Goal: Navigation & Orientation: Find specific page/section

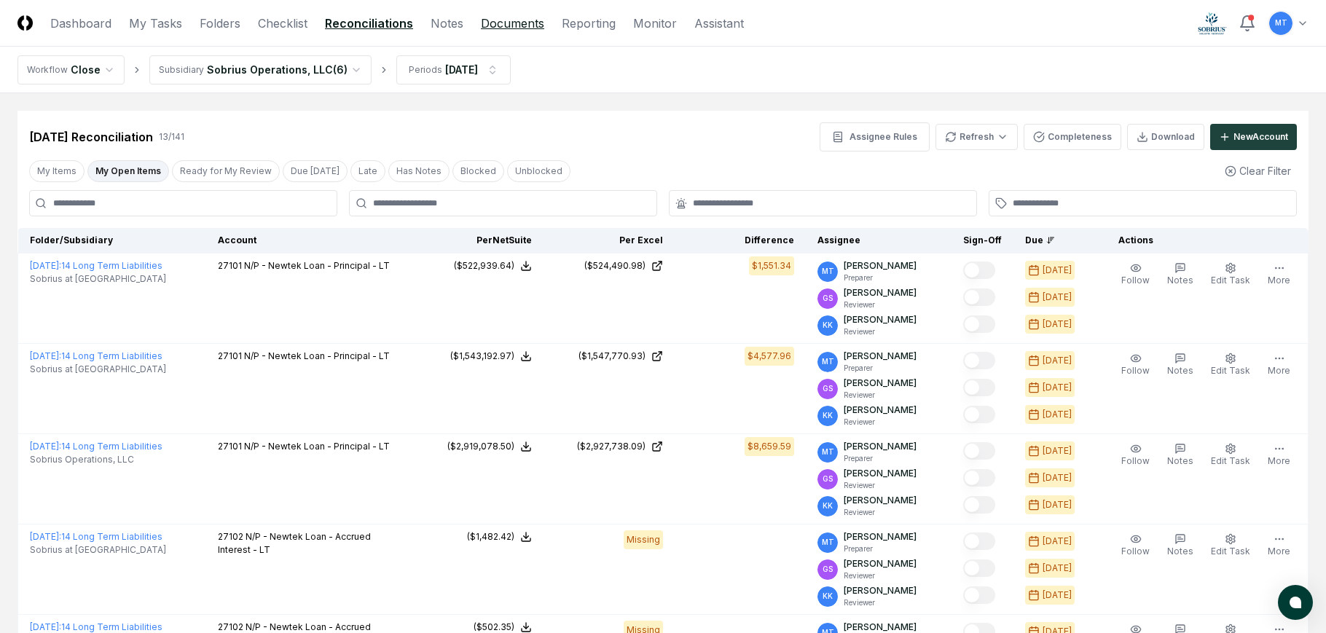
click at [522, 25] on link "Documents" at bounding box center [512, 23] width 63 height 17
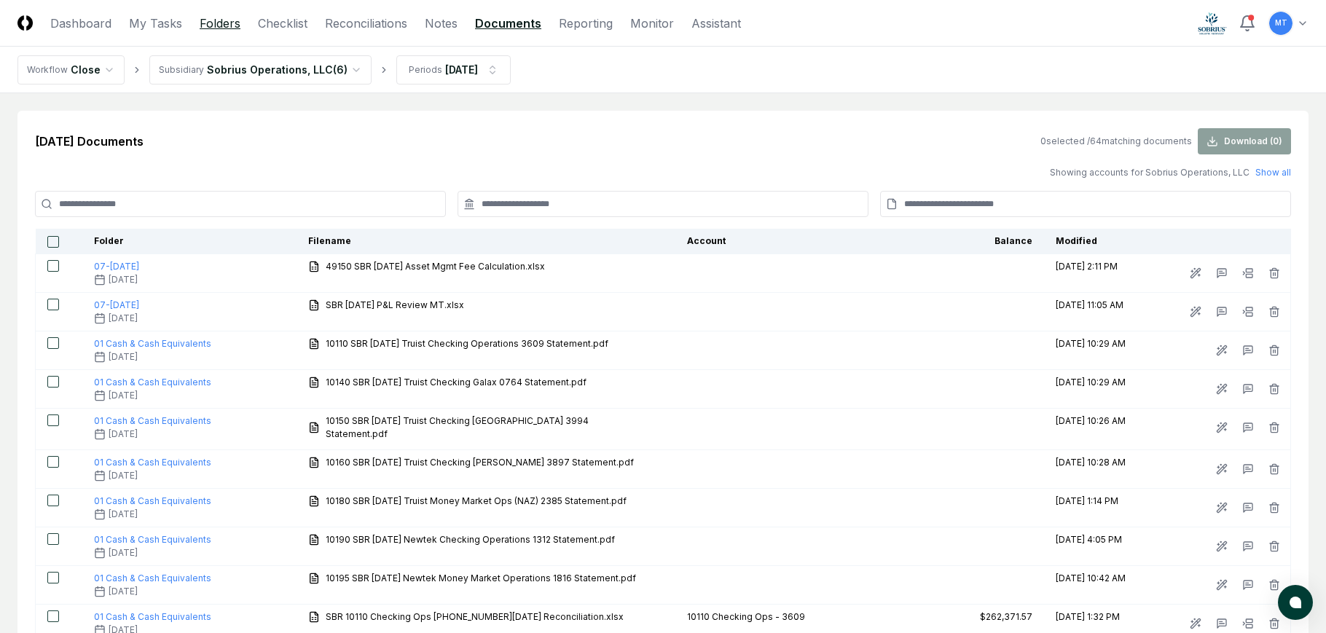
click at [221, 23] on link "Folders" at bounding box center [220, 23] width 41 height 17
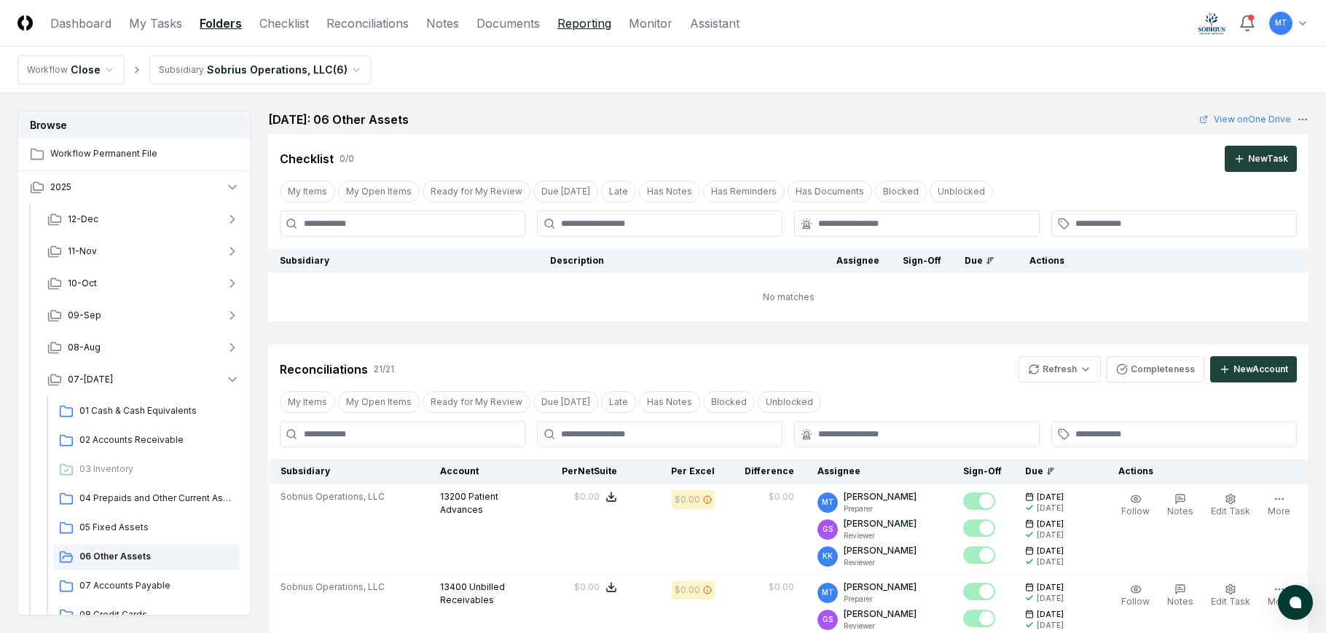
click at [575, 22] on link "Reporting" at bounding box center [584, 23] width 54 height 17
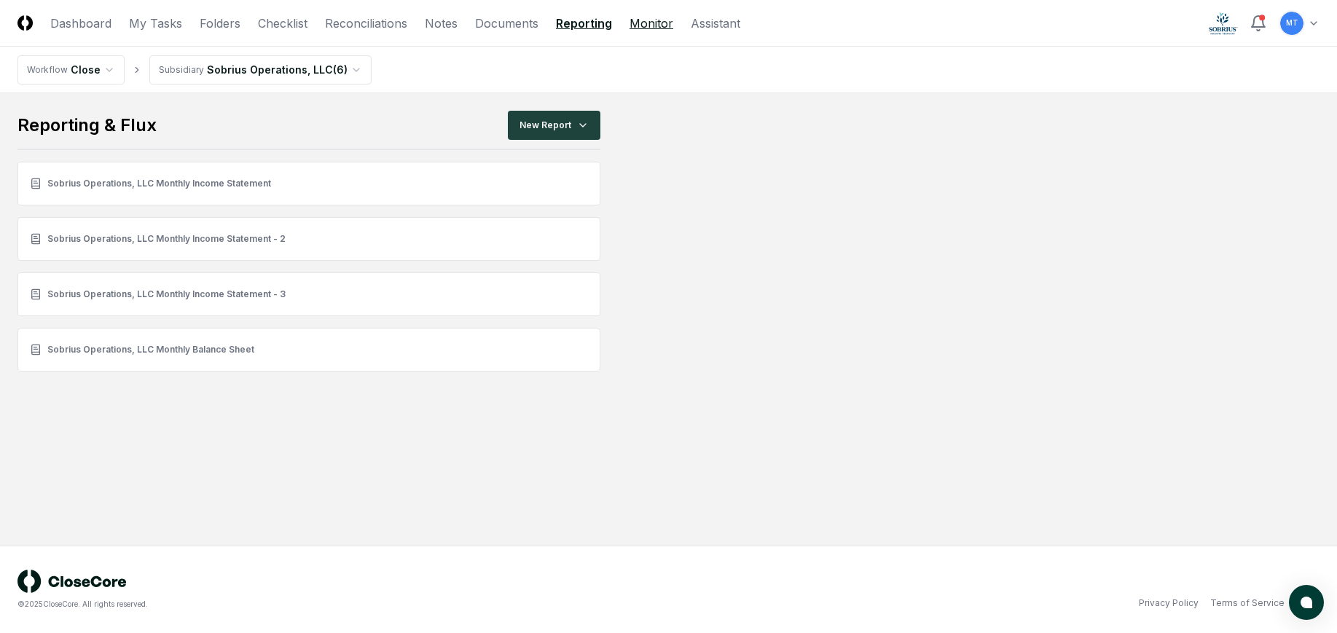
click at [656, 24] on link "Monitor" at bounding box center [651, 23] width 44 height 17
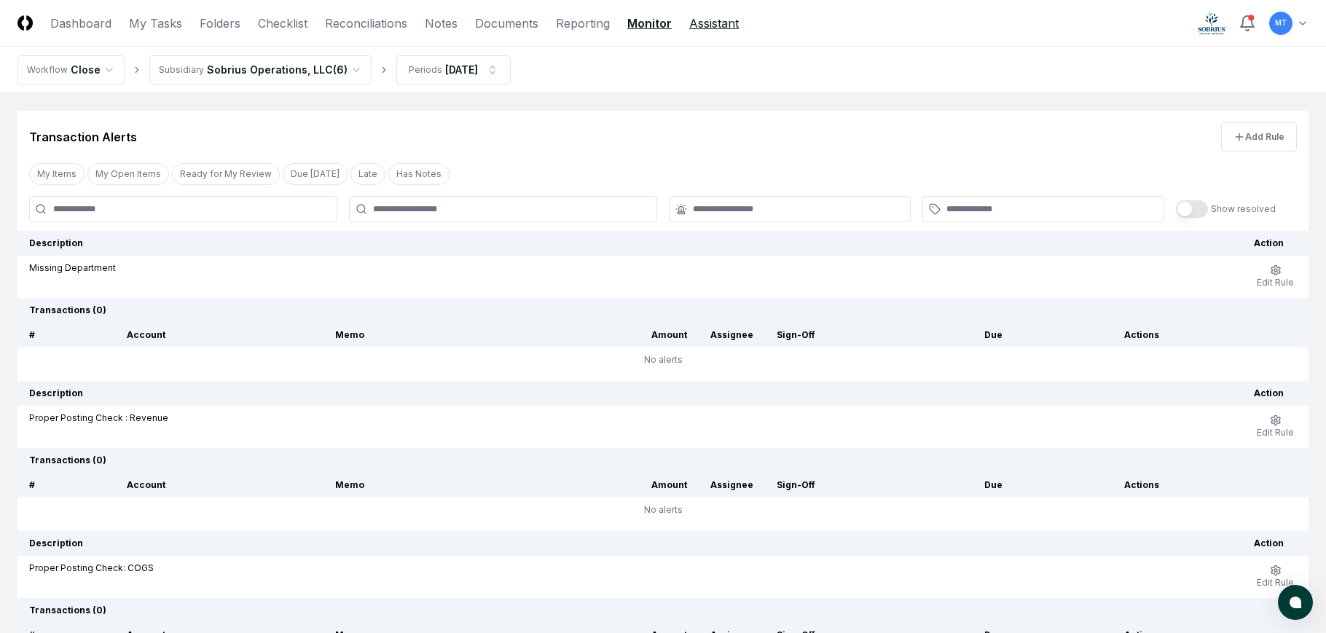
click at [720, 25] on link "Assistant" at bounding box center [714, 23] width 50 height 17
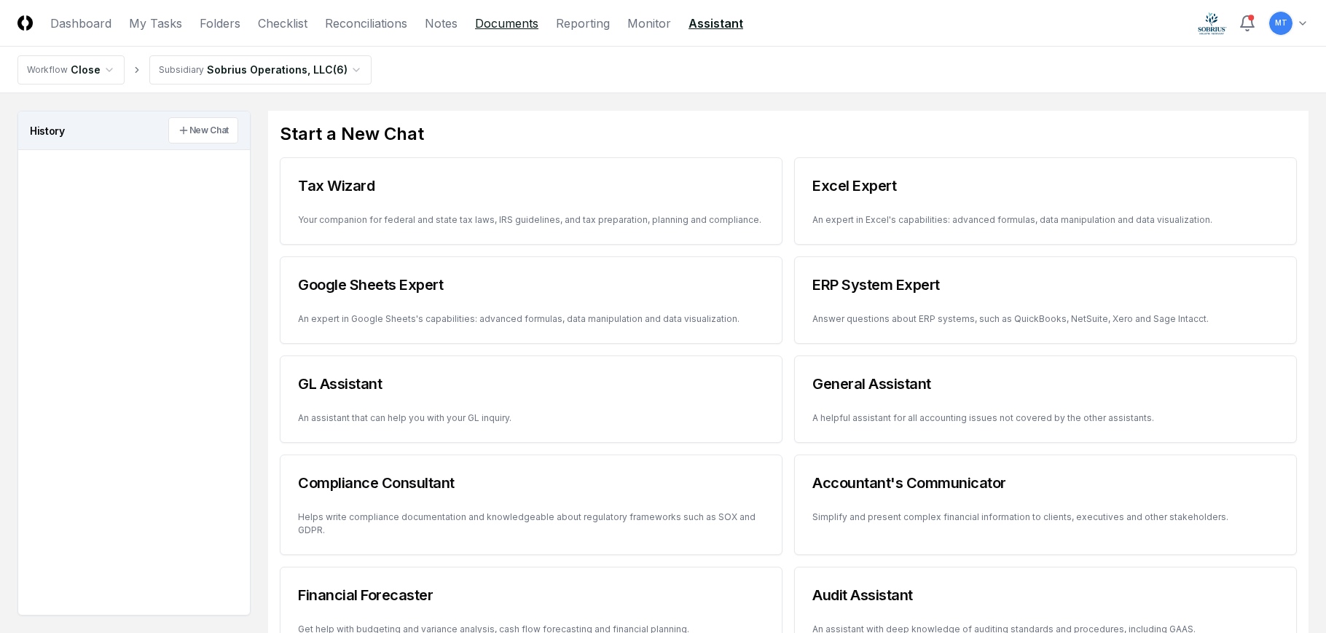
click at [489, 28] on link "Documents" at bounding box center [506, 23] width 63 height 17
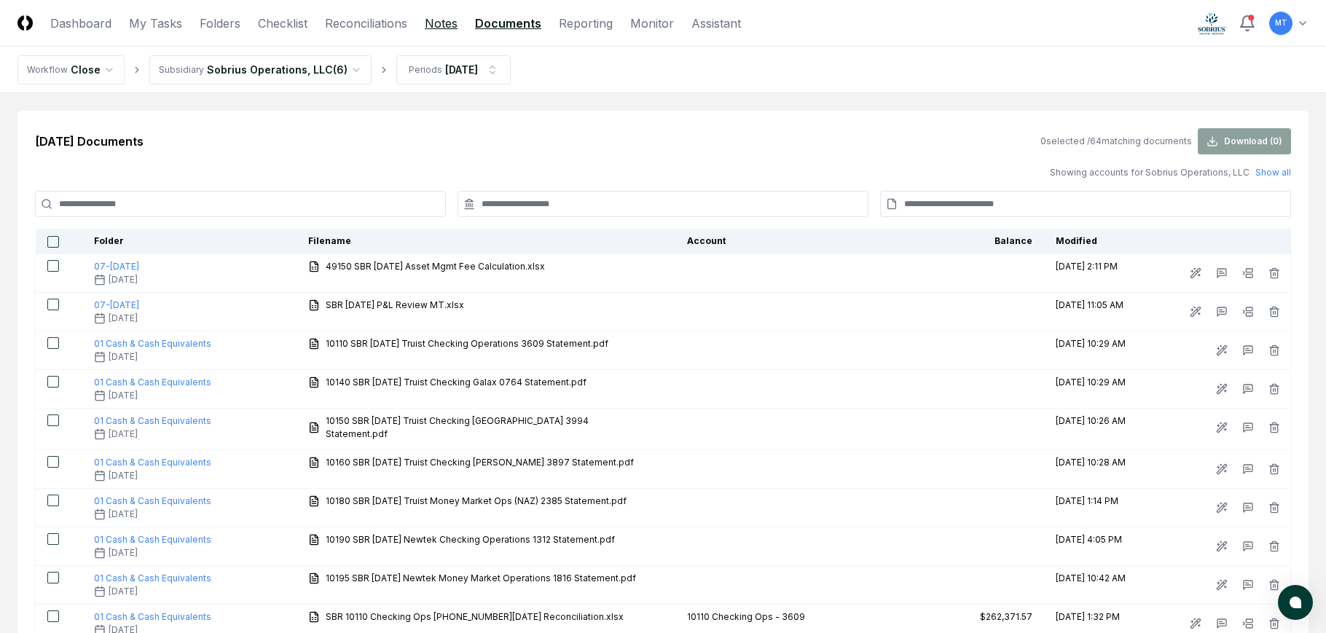
click at [441, 25] on link "Notes" at bounding box center [441, 23] width 33 height 17
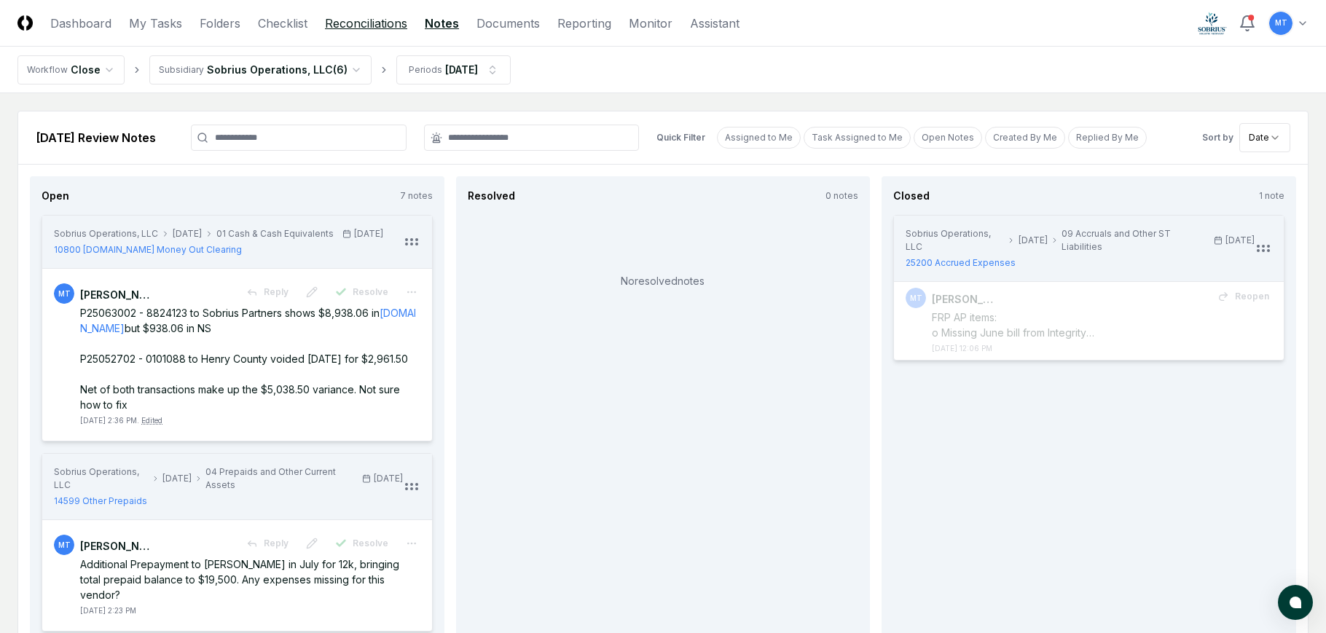
click at [358, 22] on link "Reconciliations" at bounding box center [366, 23] width 82 height 17
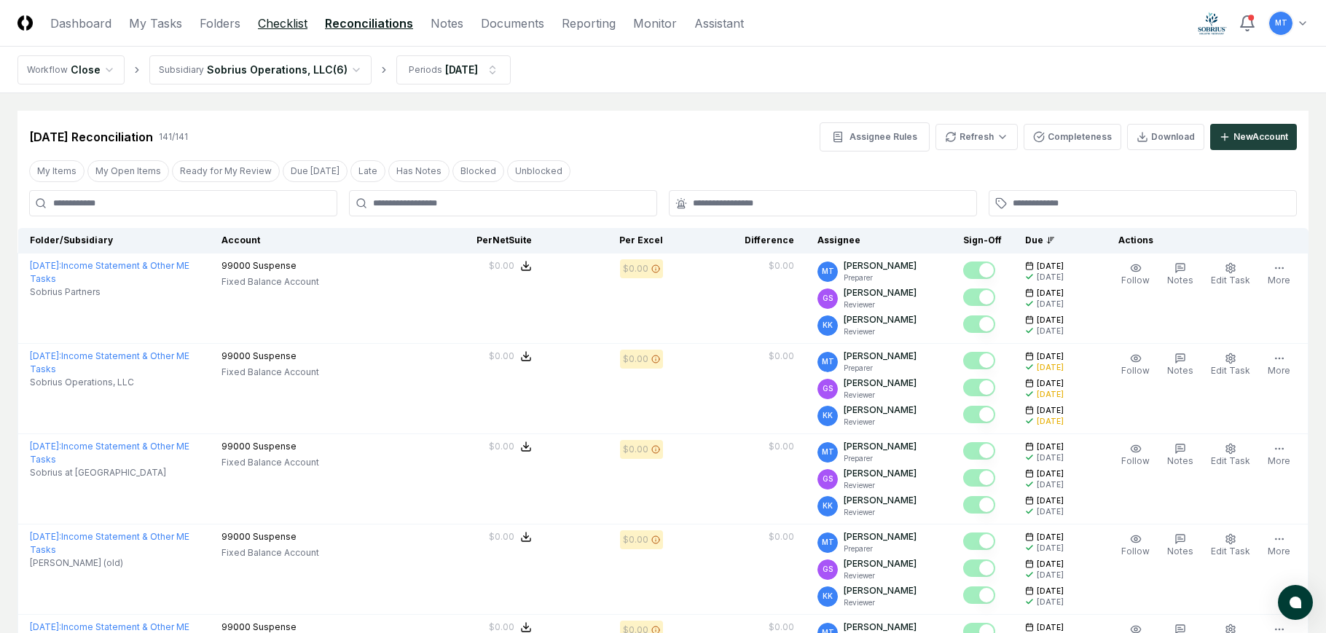
click at [284, 25] on link "Checklist" at bounding box center [283, 23] width 50 height 17
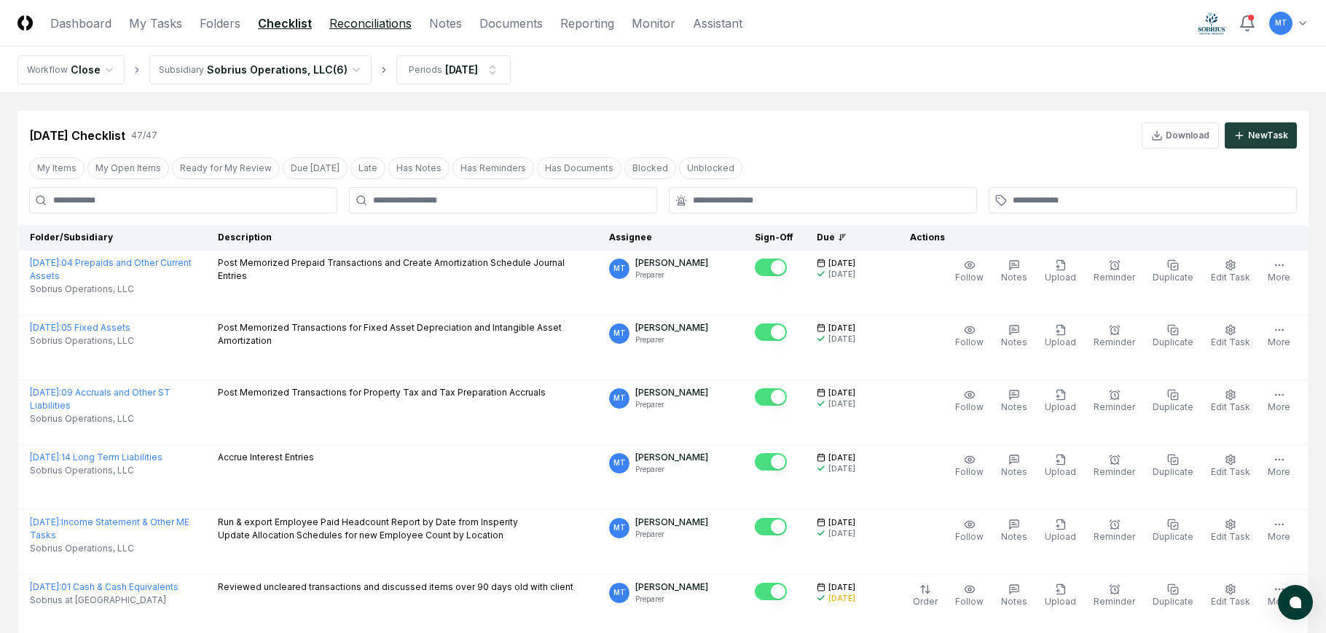
click at [337, 25] on link "Reconciliations" at bounding box center [370, 23] width 82 height 17
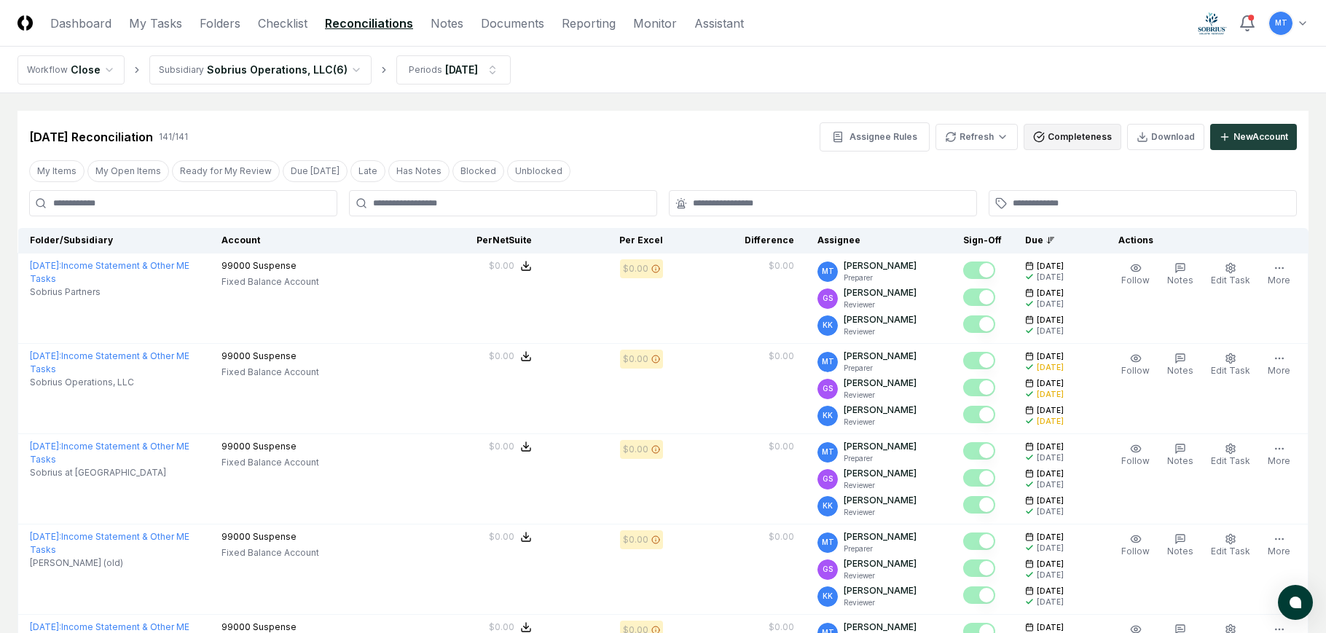
click at [1085, 139] on button "Completeness" at bounding box center [1072, 137] width 98 height 26
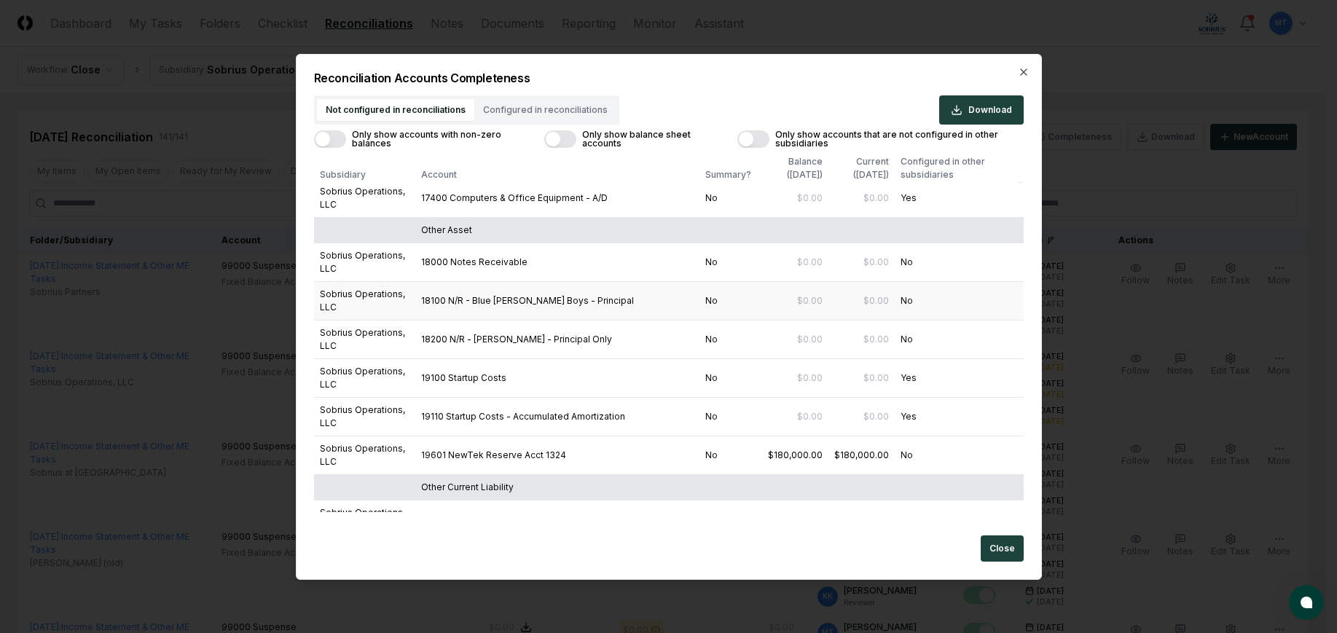
scroll to position [656, 0]
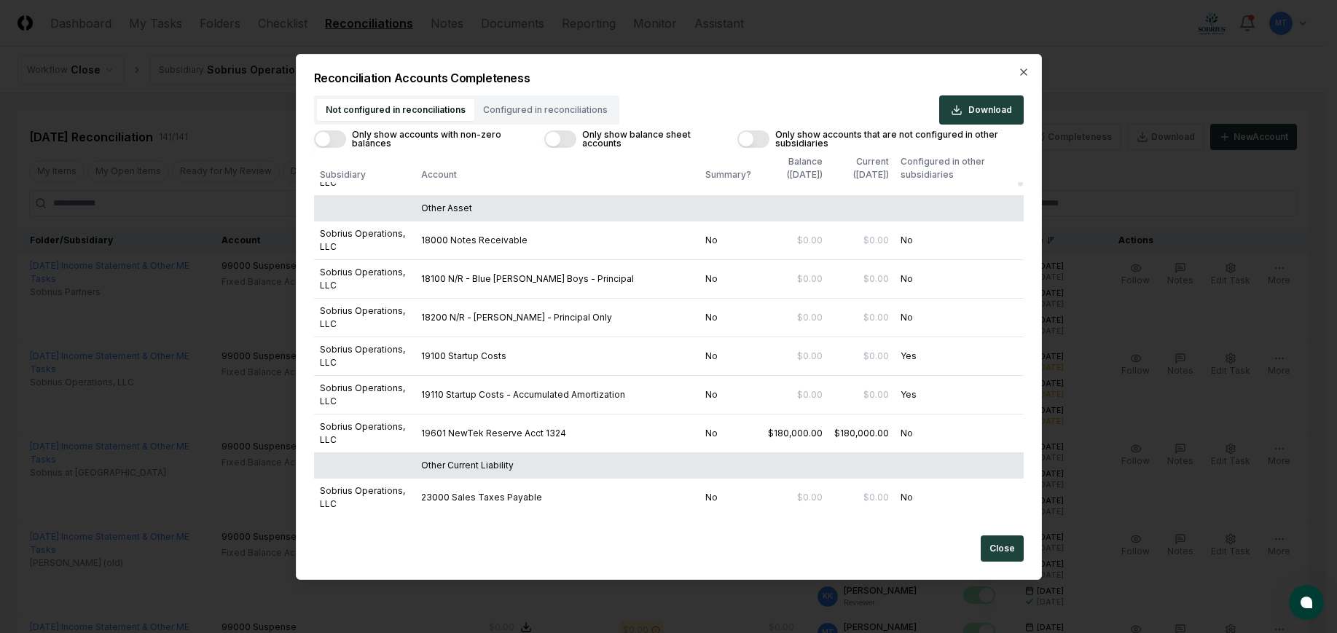
click at [336, 141] on button "Only show accounts with non-zero balances" at bounding box center [330, 138] width 32 height 17
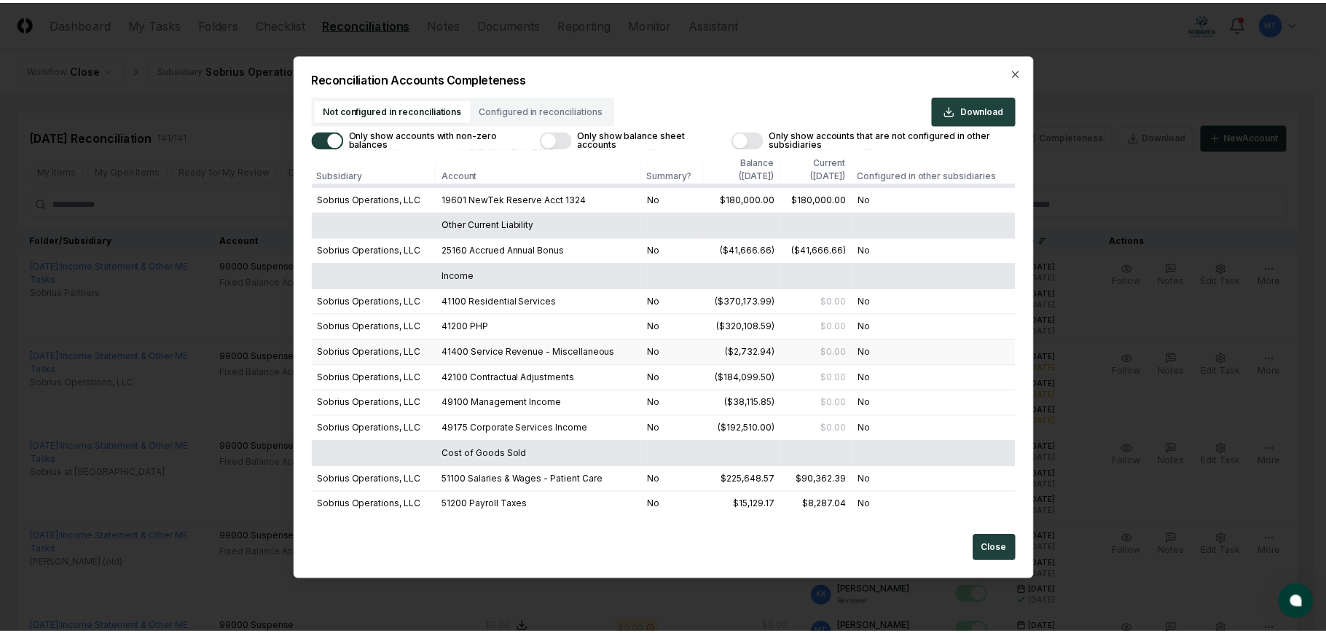
scroll to position [0, 0]
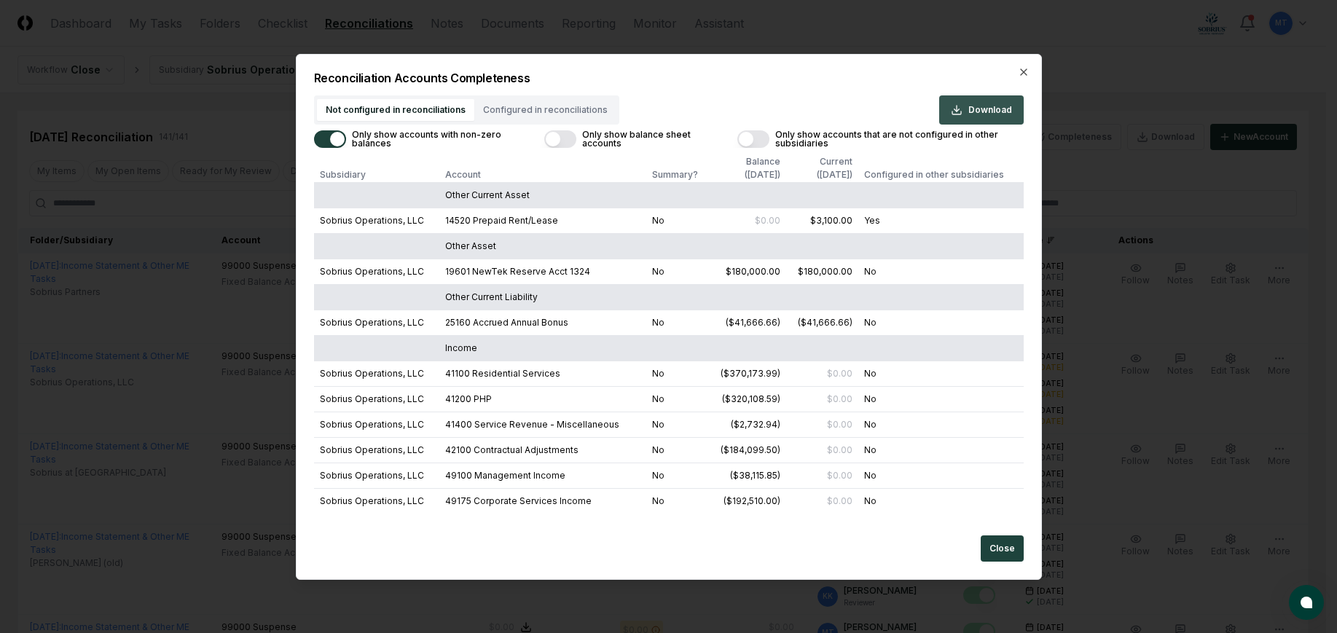
click at [988, 113] on span "Download" at bounding box center [990, 109] width 44 height 13
click at [1020, 70] on icon "button" at bounding box center [1024, 72] width 12 height 12
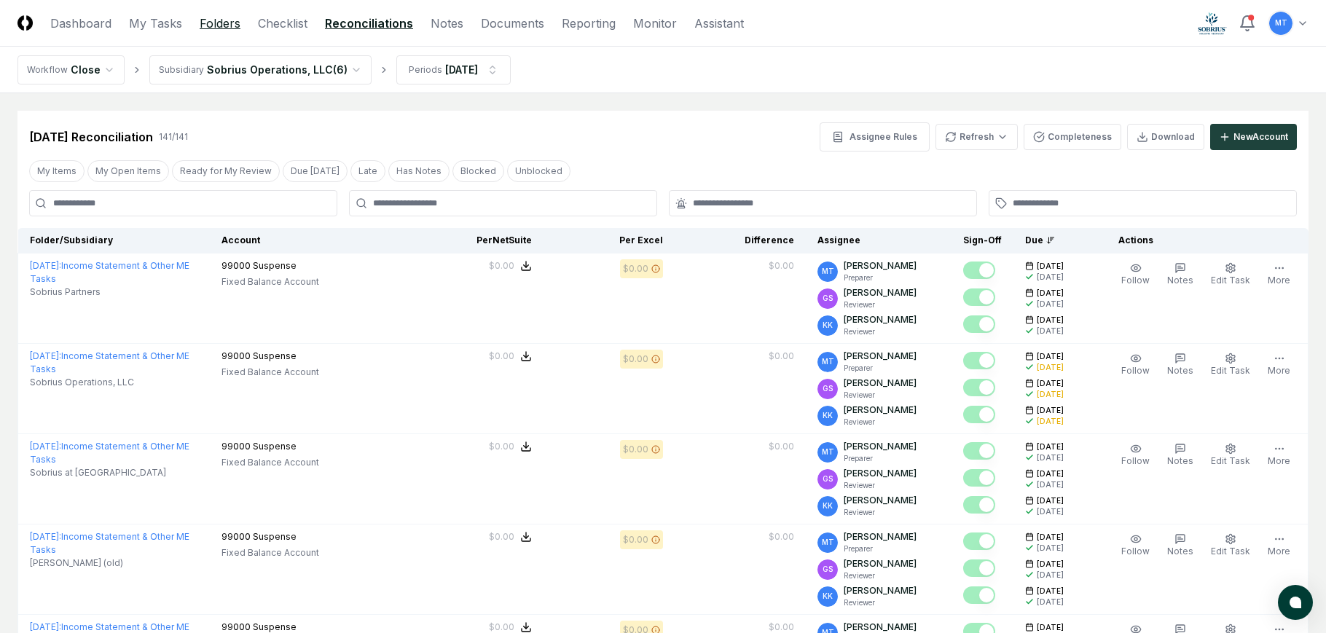
click at [213, 20] on link "Folders" at bounding box center [220, 23] width 41 height 17
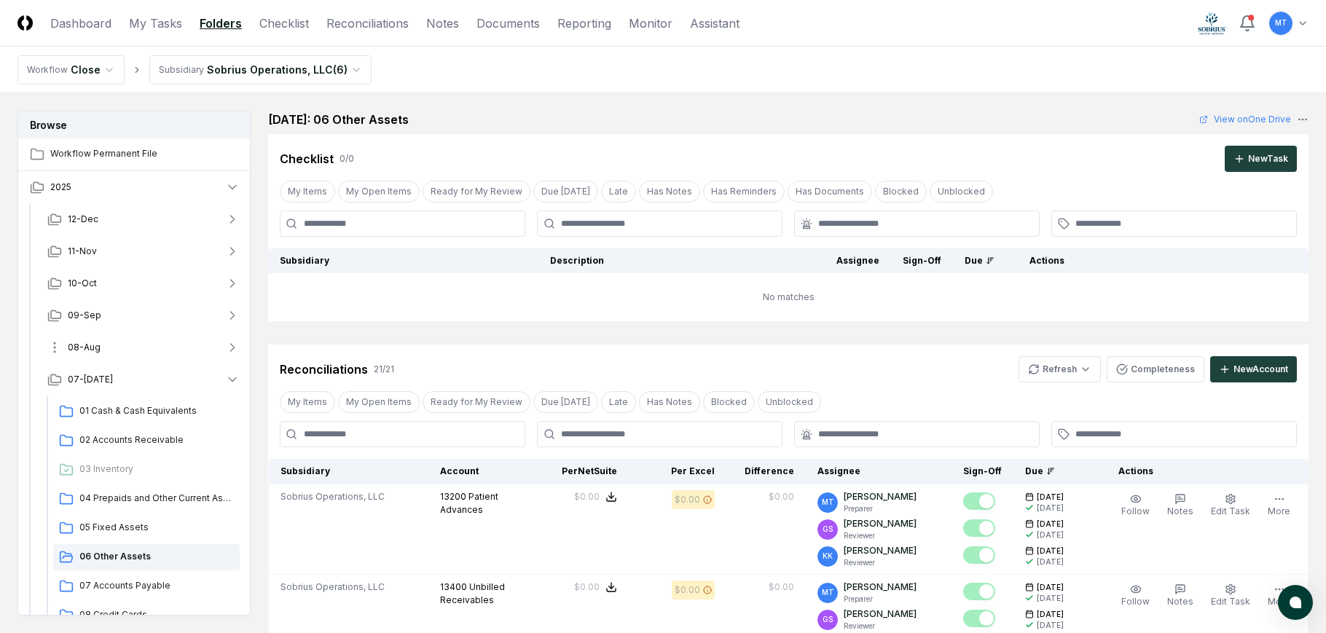
scroll to position [73, 0]
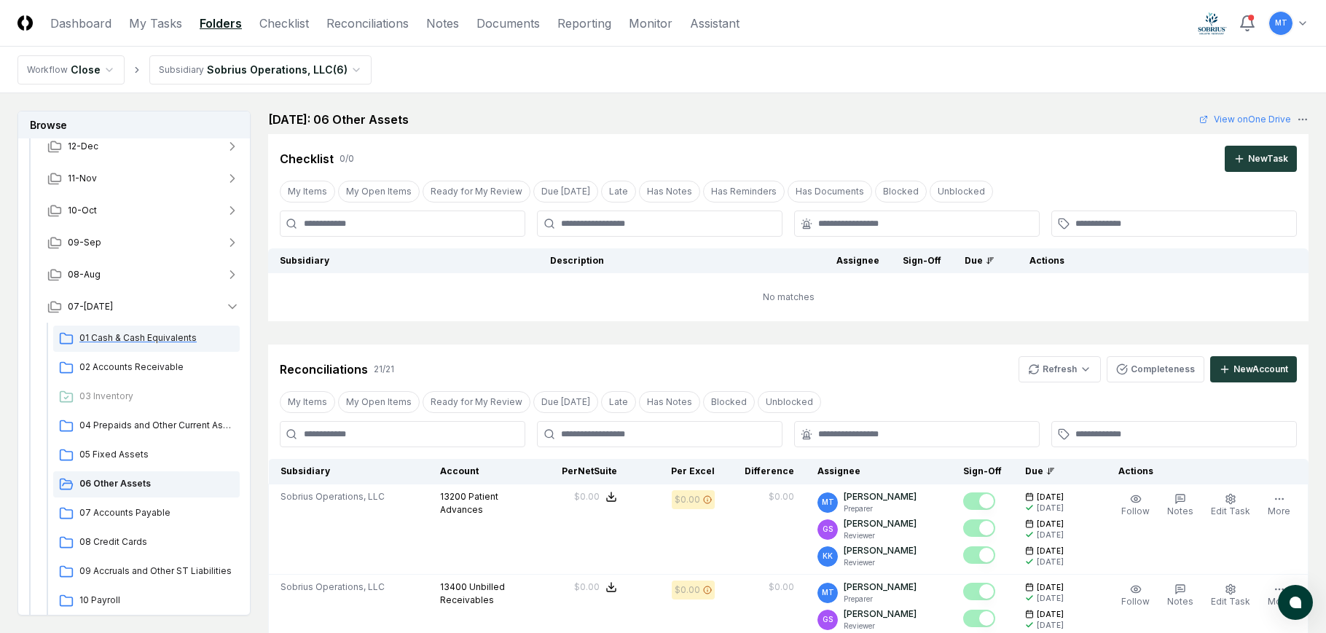
click at [122, 344] on span "01 Cash & Cash Equivalents" at bounding box center [156, 337] width 154 height 13
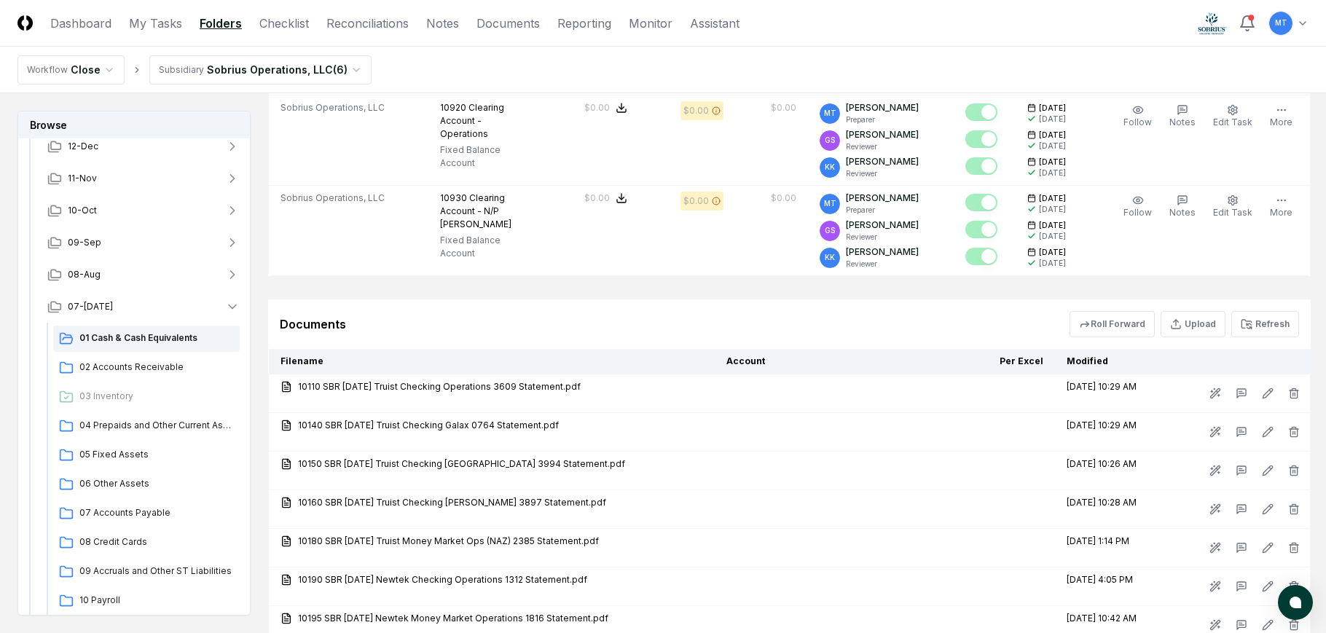
scroll to position [1384, 0]
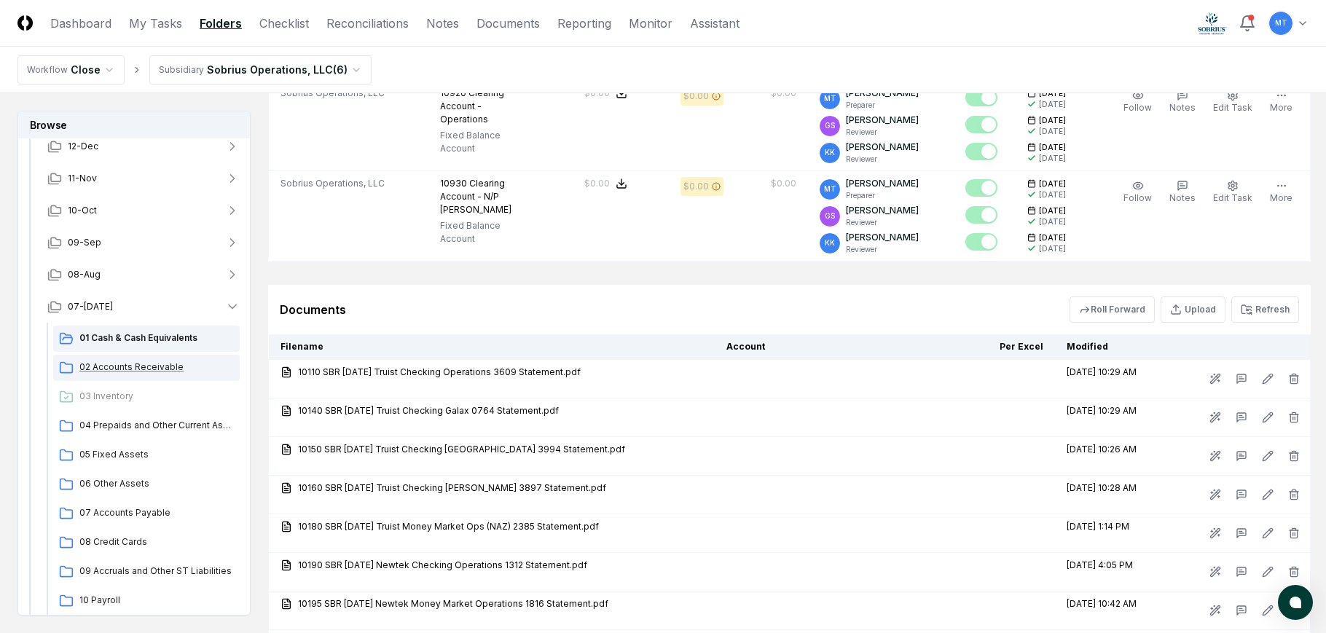
click at [165, 369] on span "02 Accounts Receivable" at bounding box center [156, 367] width 154 height 13
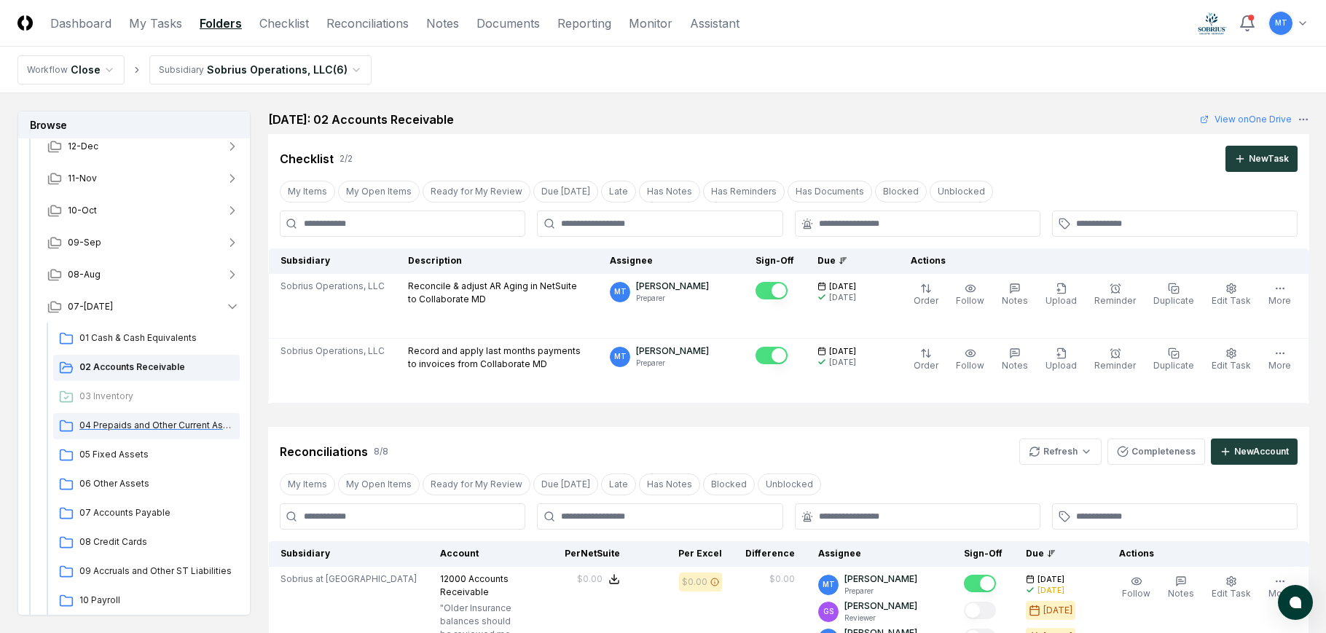
click at [166, 427] on span "04 Prepaids and Other Current Assets" at bounding box center [156, 425] width 154 height 13
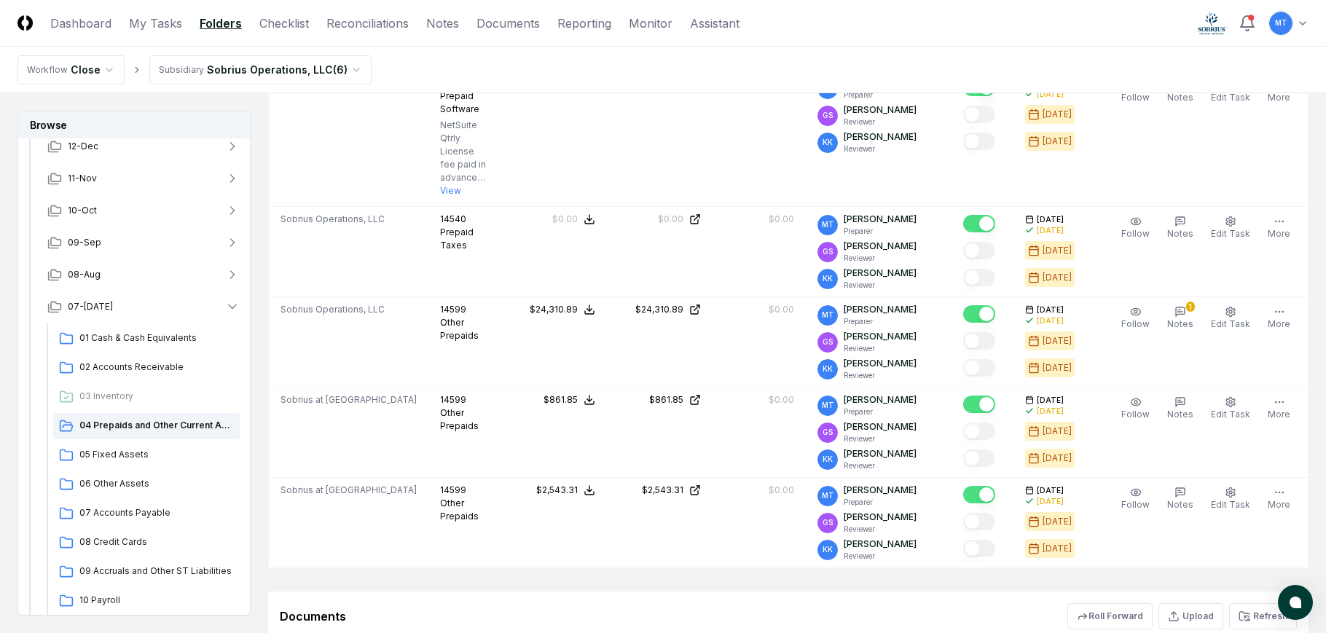
scroll to position [857, 0]
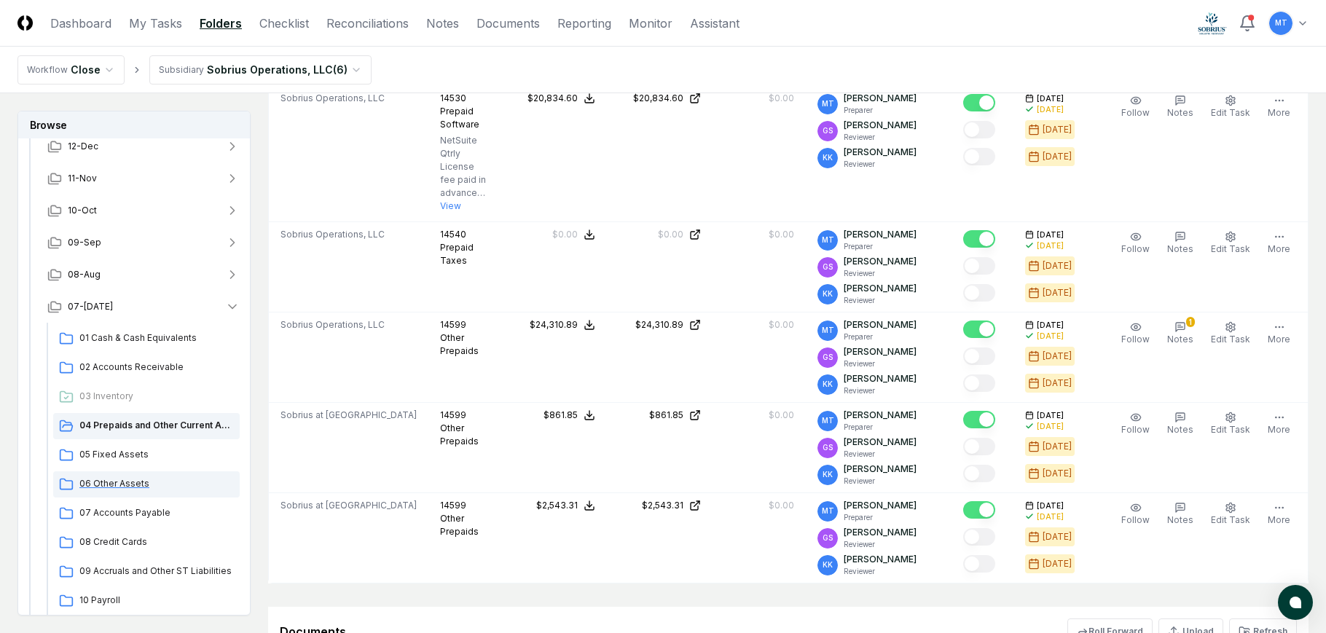
click at [119, 487] on span "06 Other Assets" at bounding box center [156, 483] width 154 height 13
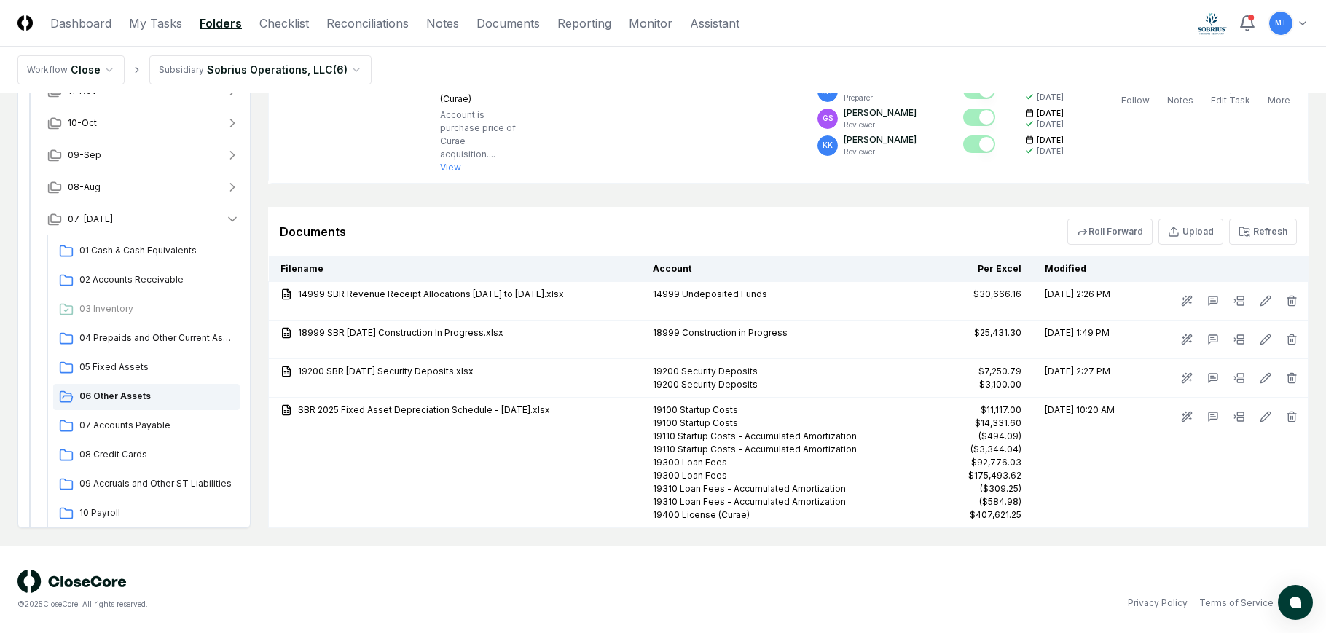
scroll to position [2321, 0]
